Goal: Obtain resource: Download file/media

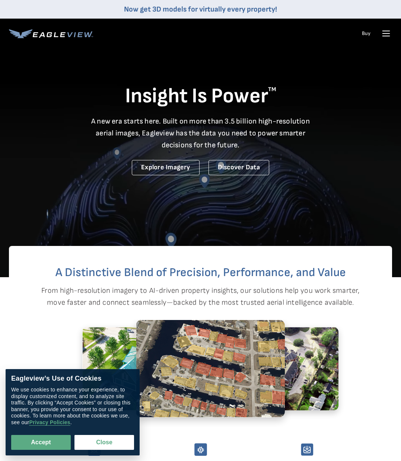
click at [386, 36] on icon at bounding box center [386, 36] width 7 height 0
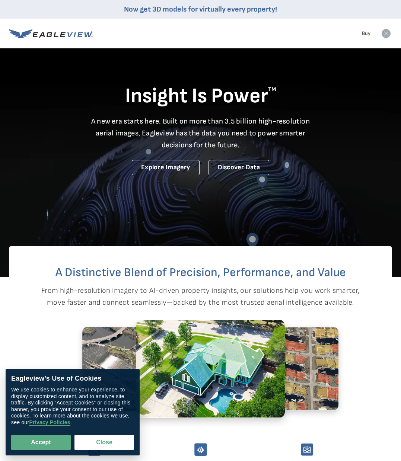
click at [385, 33] on icon at bounding box center [385, 33] width 9 height 9
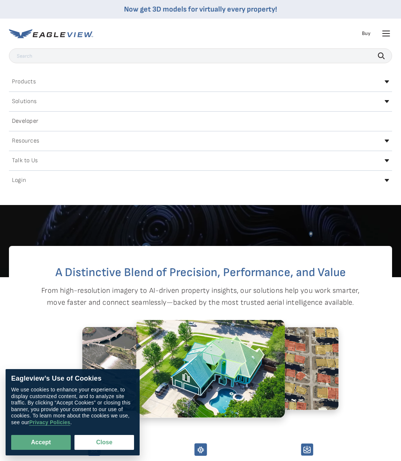
click at [387, 182] on icon at bounding box center [386, 180] width 4 height 3
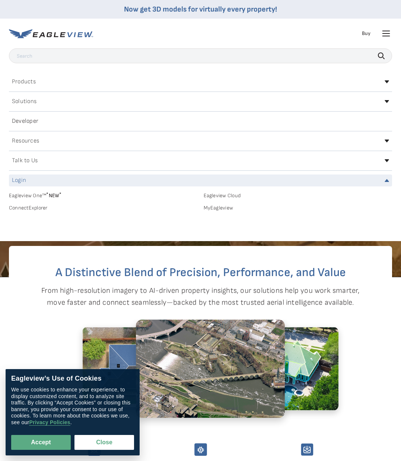
click at [223, 208] on link "MyEagleview" at bounding box center [298, 208] width 189 height 7
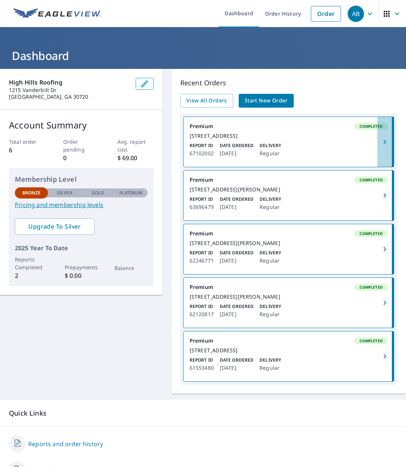
click at [384, 144] on icon "button" at bounding box center [385, 142] width 3 height 4
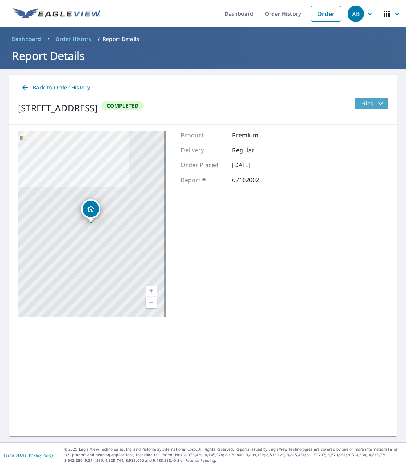
click at [379, 103] on icon "filesDropdownBtn-67102002" at bounding box center [381, 103] width 9 height 9
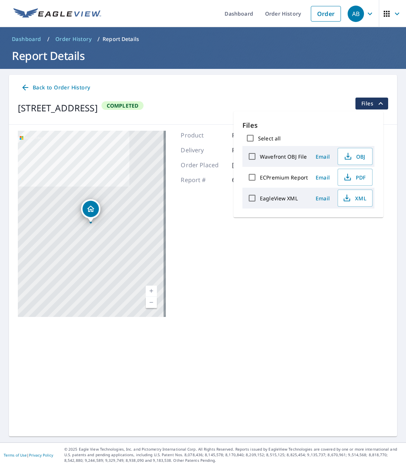
click at [285, 179] on label "ECPremium Report" at bounding box center [284, 177] width 48 height 7
click at [260, 179] on input "ECPremium Report" at bounding box center [252, 177] width 16 height 16
click at [351, 227] on span "Download" at bounding box center [345, 224] width 39 height 9
click at [254, 176] on input "ECPremium Report" at bounding box center [252, 177] width 16 height 16
checkbox input "false"
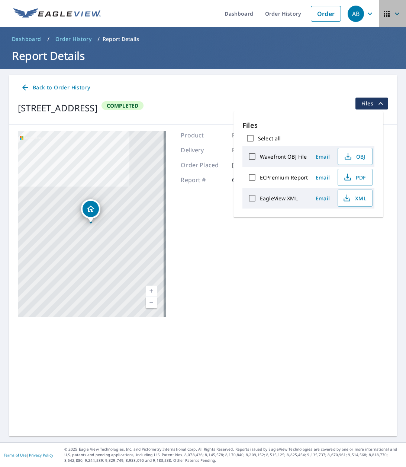
click at [395, 14] on icon "button" at bounding box center [397, 13] width 4 height 3
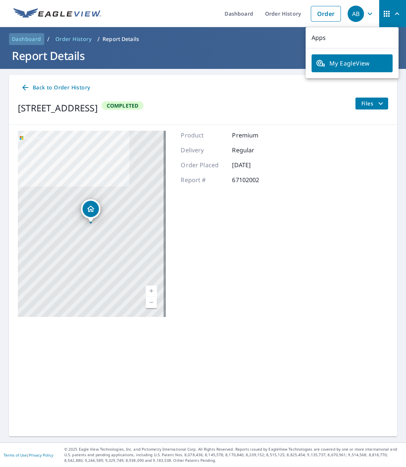
click at [26, 39] on span "Dashboard" at bounding box center [26, 38] width 29 height 7
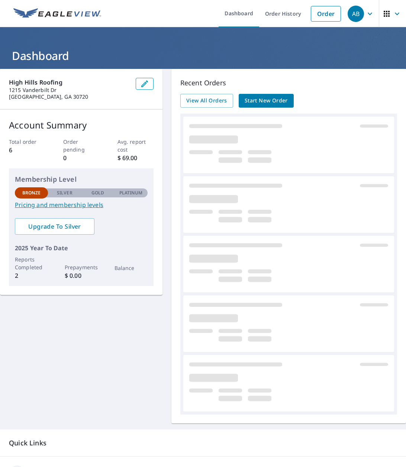
click at [81, 206] on link "Pricing and membership levels" at bounding box center [81, 204] width 133 height 9
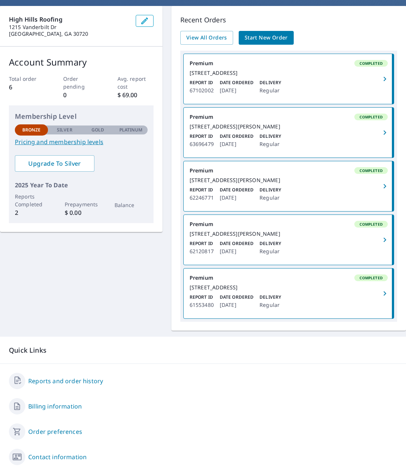
scroll to position [179, 0]
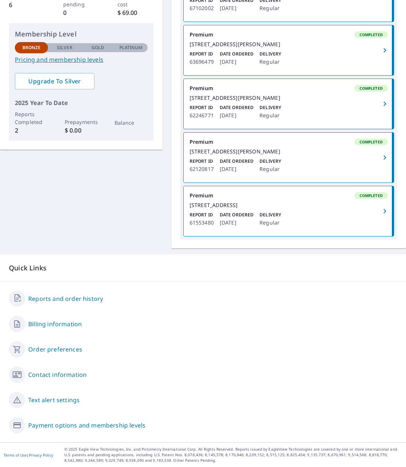
click at [70, 299] on link "Reports and order history" at bounding box center [65, 298] width 75 height 9
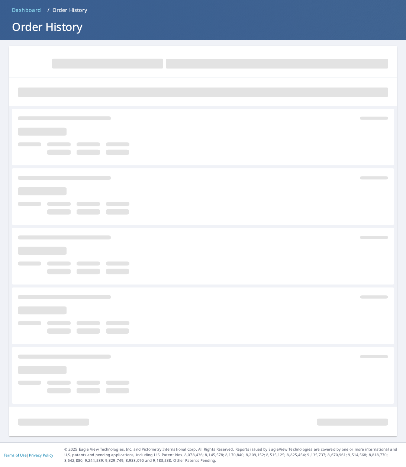
scroll to position [29, 0]
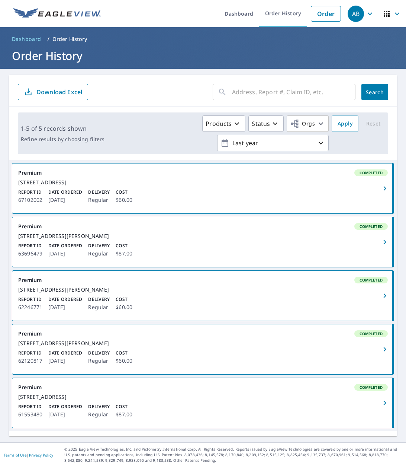
scroll to position [28, 0]
click at [230, 115] on button "Products" at bounding box center [223, 123] width 43 height 16
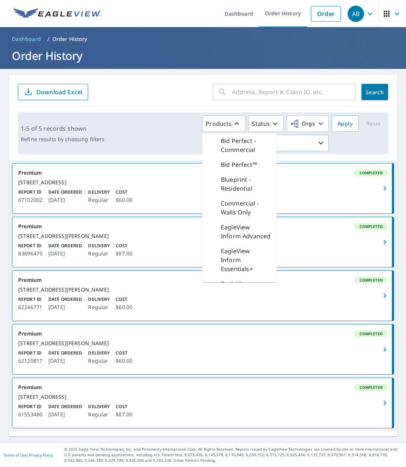
scroll to position [0, 0]
click at [142, 90] on form "​ Search Download Excel" at bounding box center [203, 92] width 371 height 16
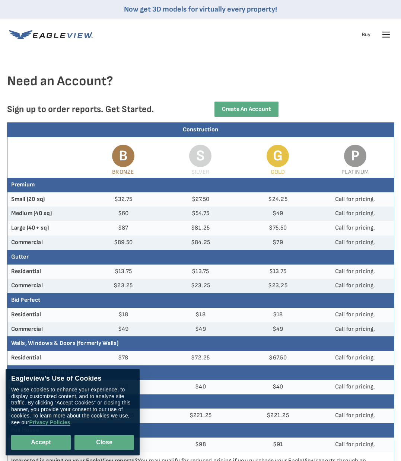
click at [90, 442] on button "Close" at bounding box center [104, 442] width 60 height 15
